Goal: Information Seeking & Learning: Learn about a topic

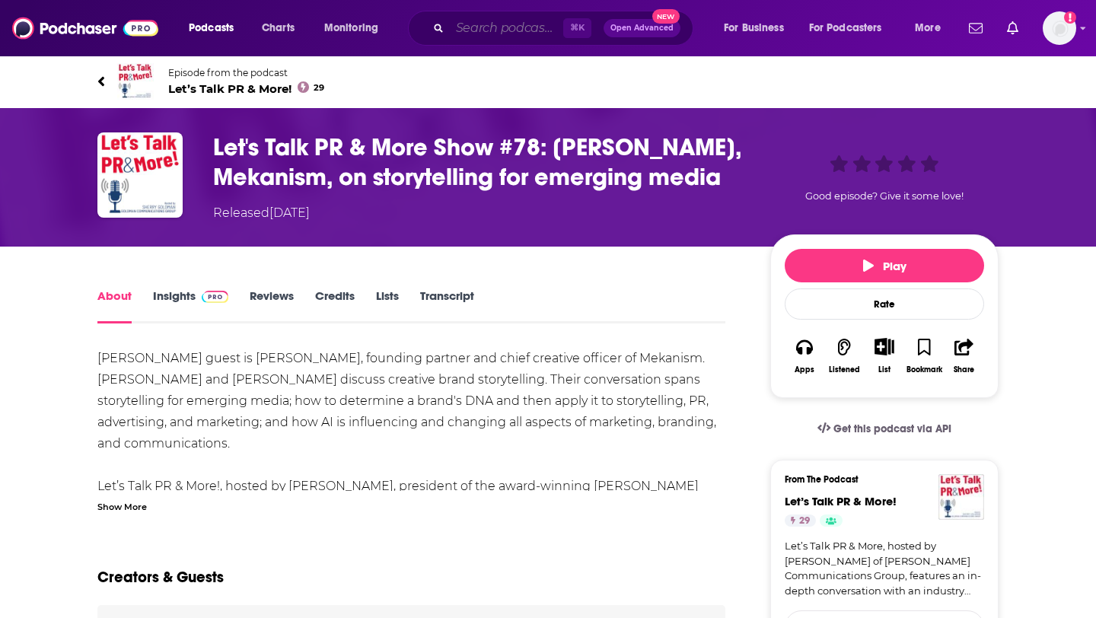
click at [514, 26] on input "Search podcasts, credits, & more..." at bounding box center [506, 28] width 113 height 24
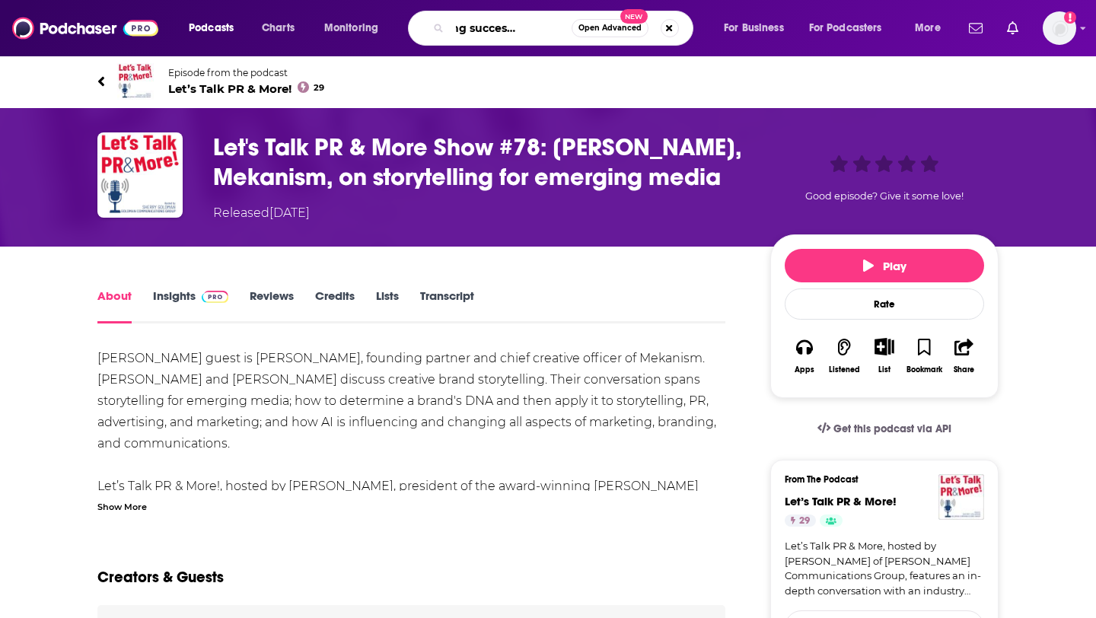
scroll to position [0, 59]
type input "designing successful startups"
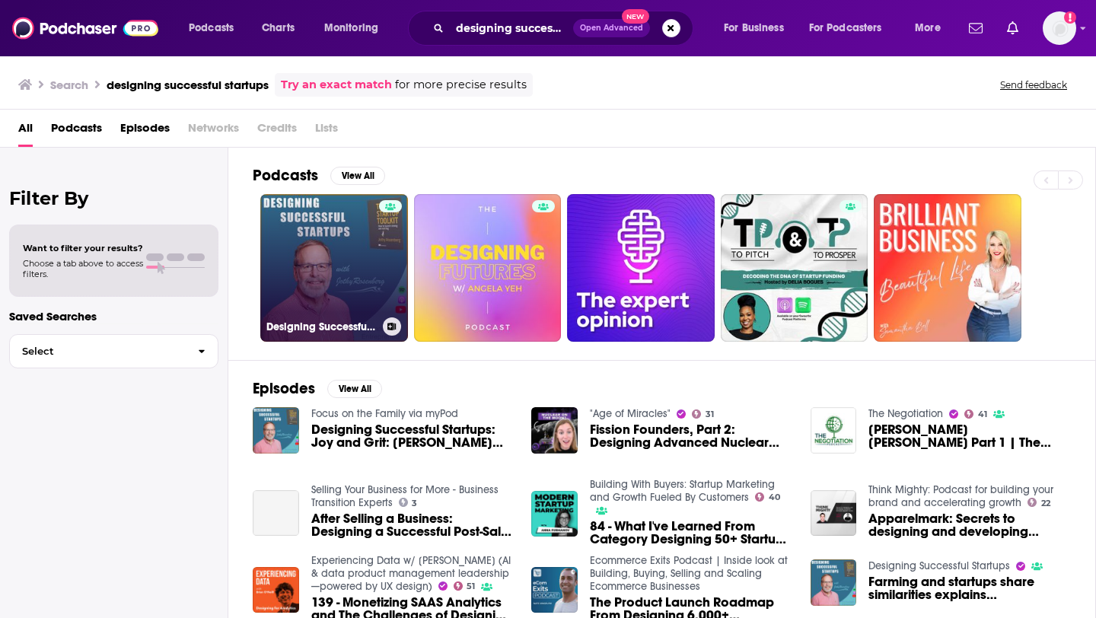
click at [368, 282] on link "Designing Successful Startups" at bounding box center [334, 268] width 148 height 148
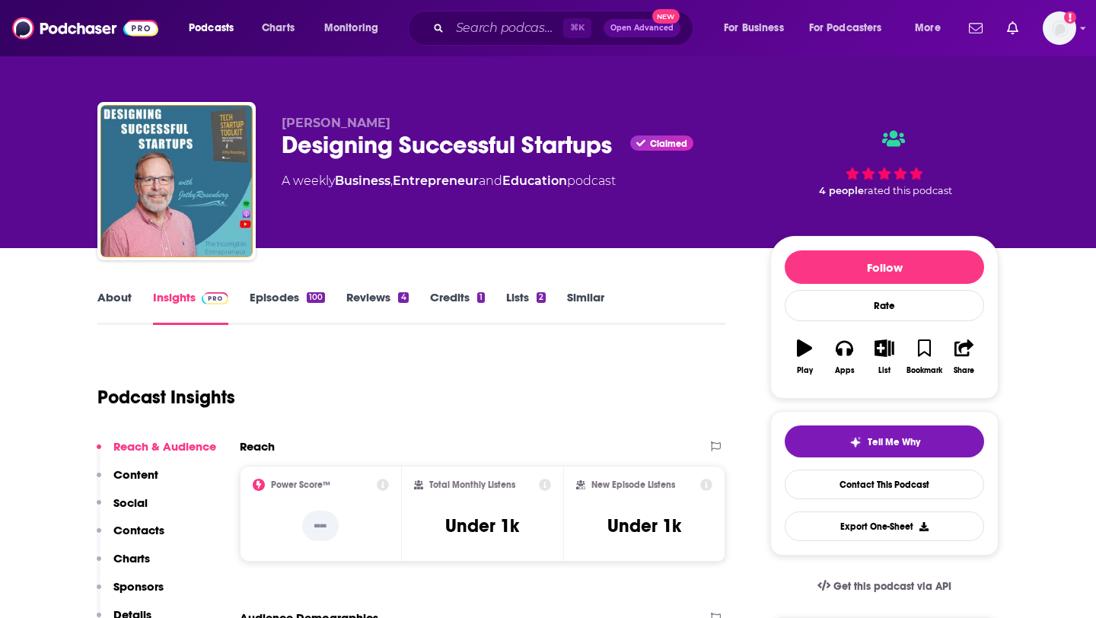
click at [298, 298] on link "Episodes 100" at bounding box center [287, 307] width 75 height 35
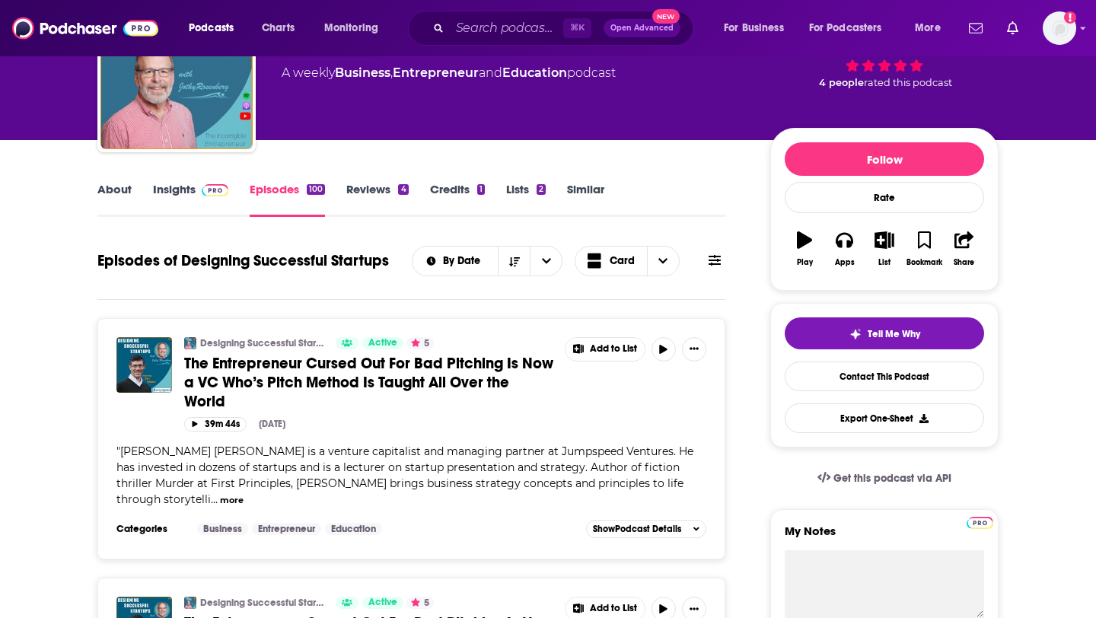
scroll to position [117, 0]
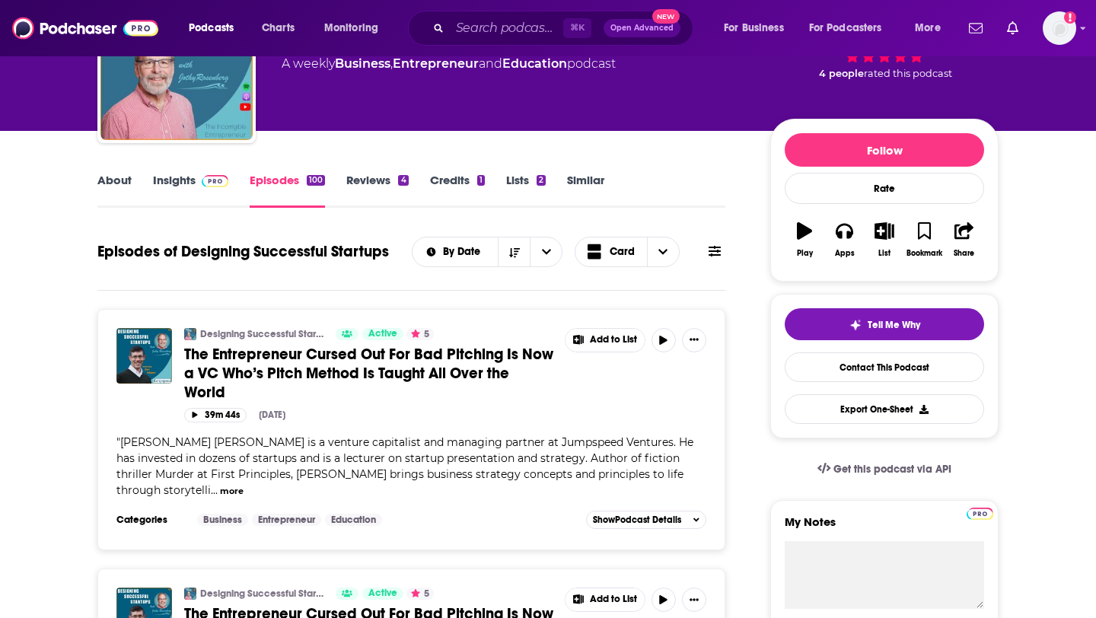
click at [218, 483] on span "..." at bounding box center [214, 490] width 7 height 14
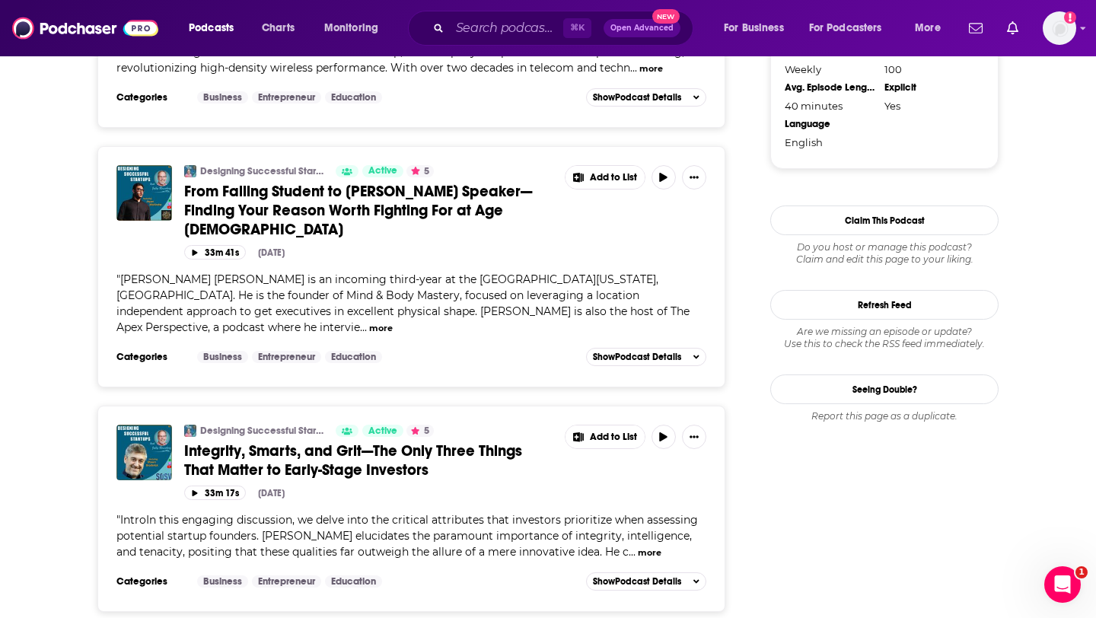
scroll to position [2041, 0]
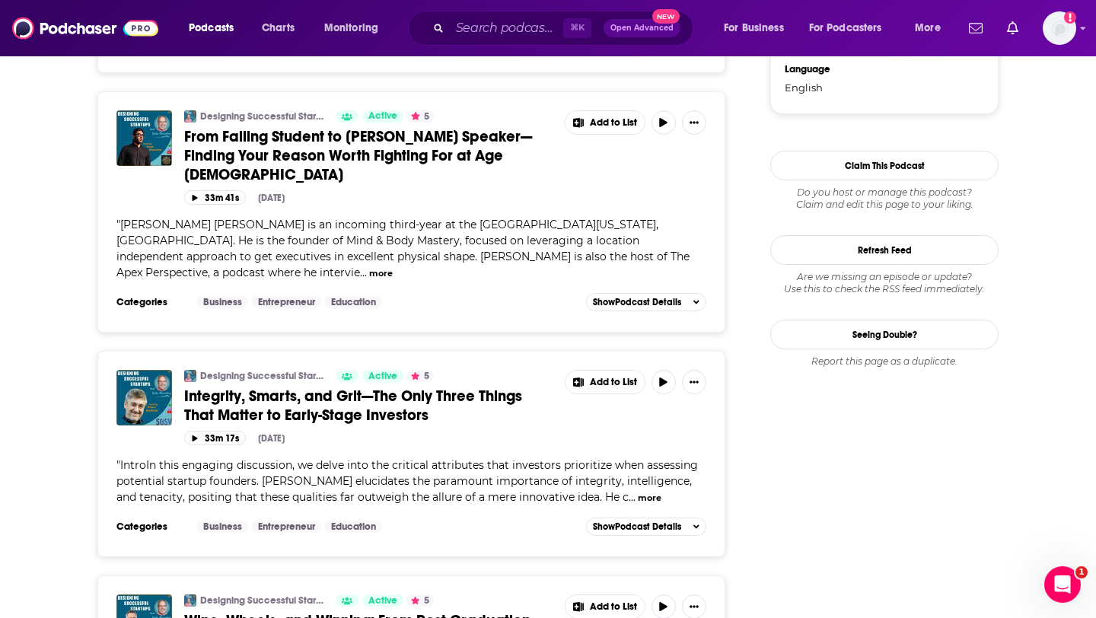
click at [657, 492] on button "more" at bounding box center [650, 498] width 24 height 13
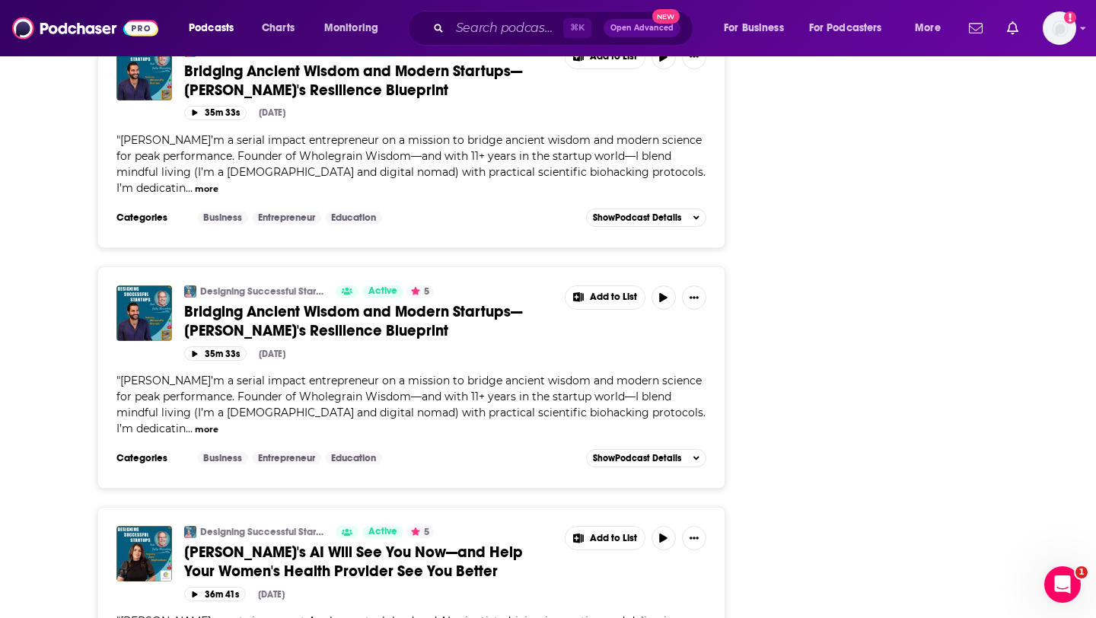
scroll to position [6192, 0]
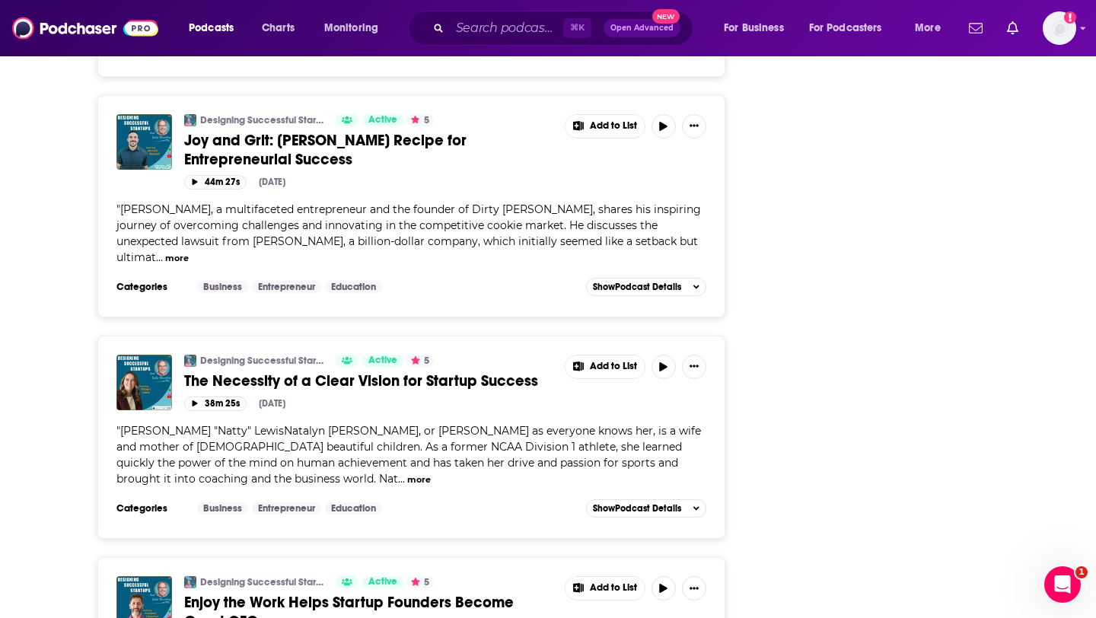
scroll to position [12055, 0]
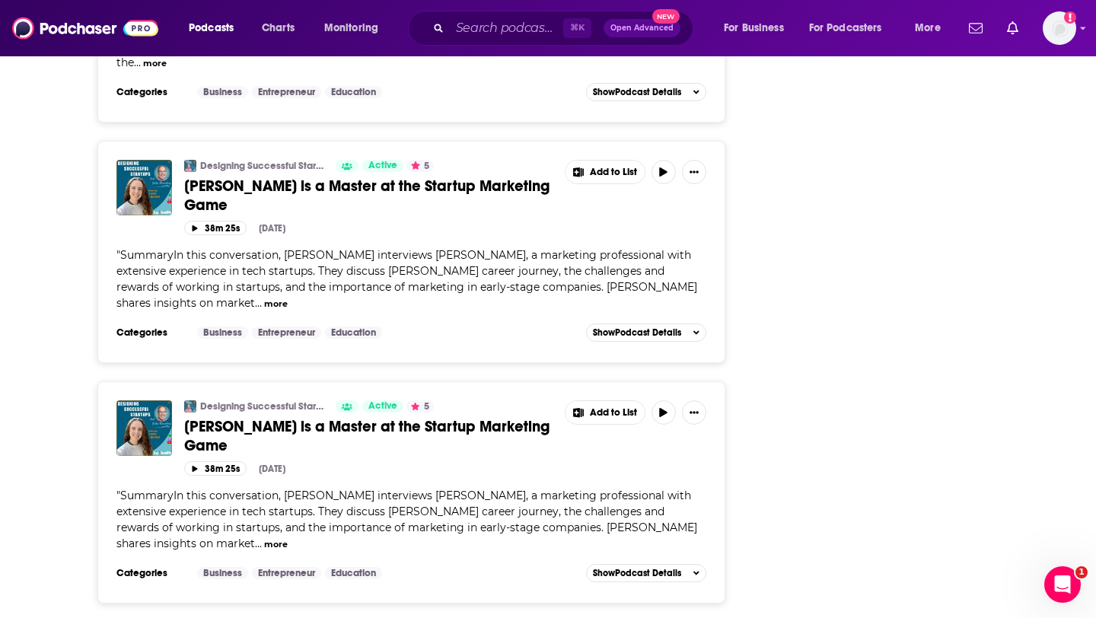
scroll to position [15366, 0]
